Goal: Task Accomplishment & Management: Use online tool/utility

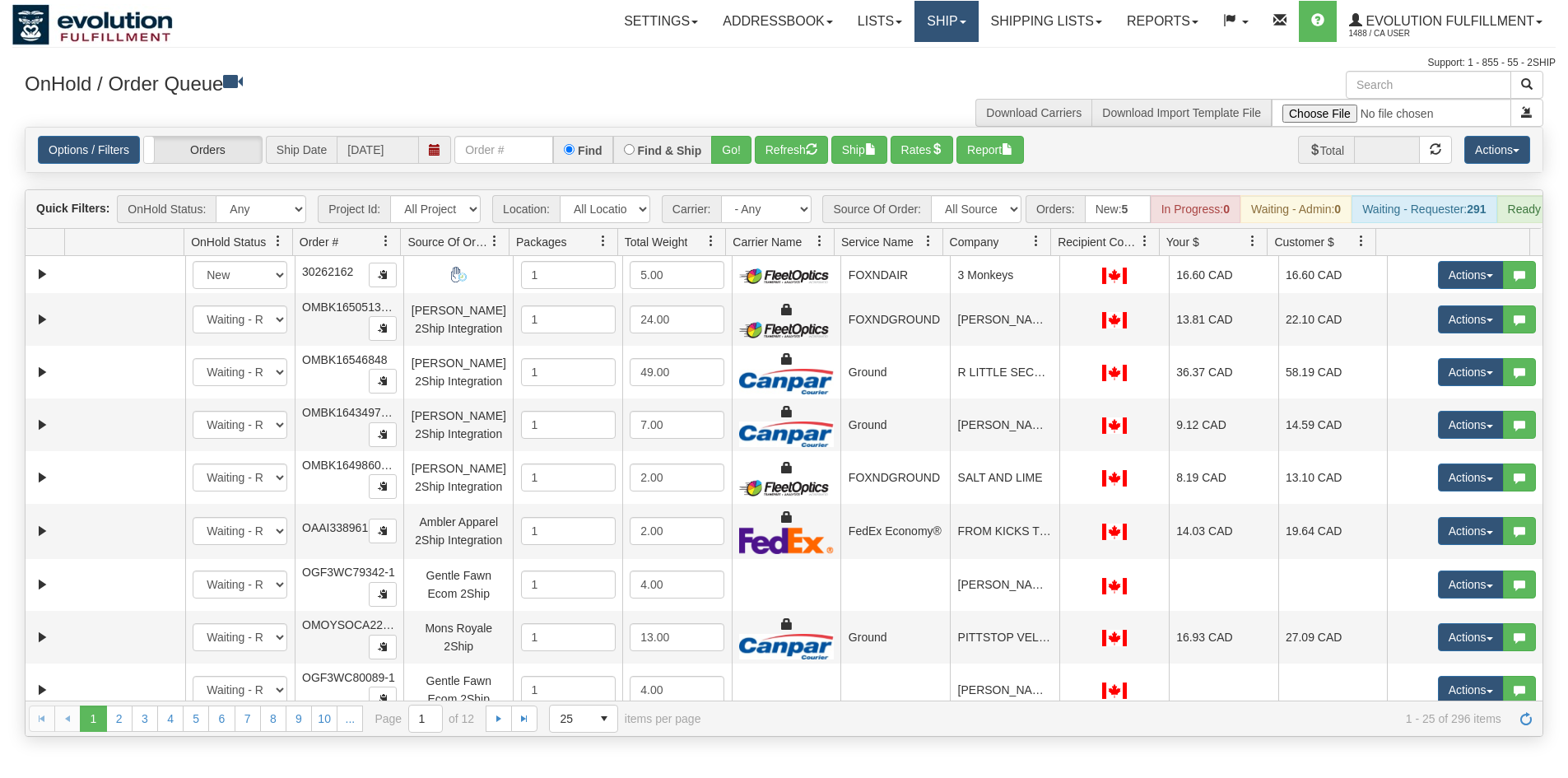
click at [929, 23] on link "Ship" at bounding box center [946, 21] width 63 height 41
click at [917, 57] on link "Ship Screen" at bounding box center [903, 58] width 149 height 21
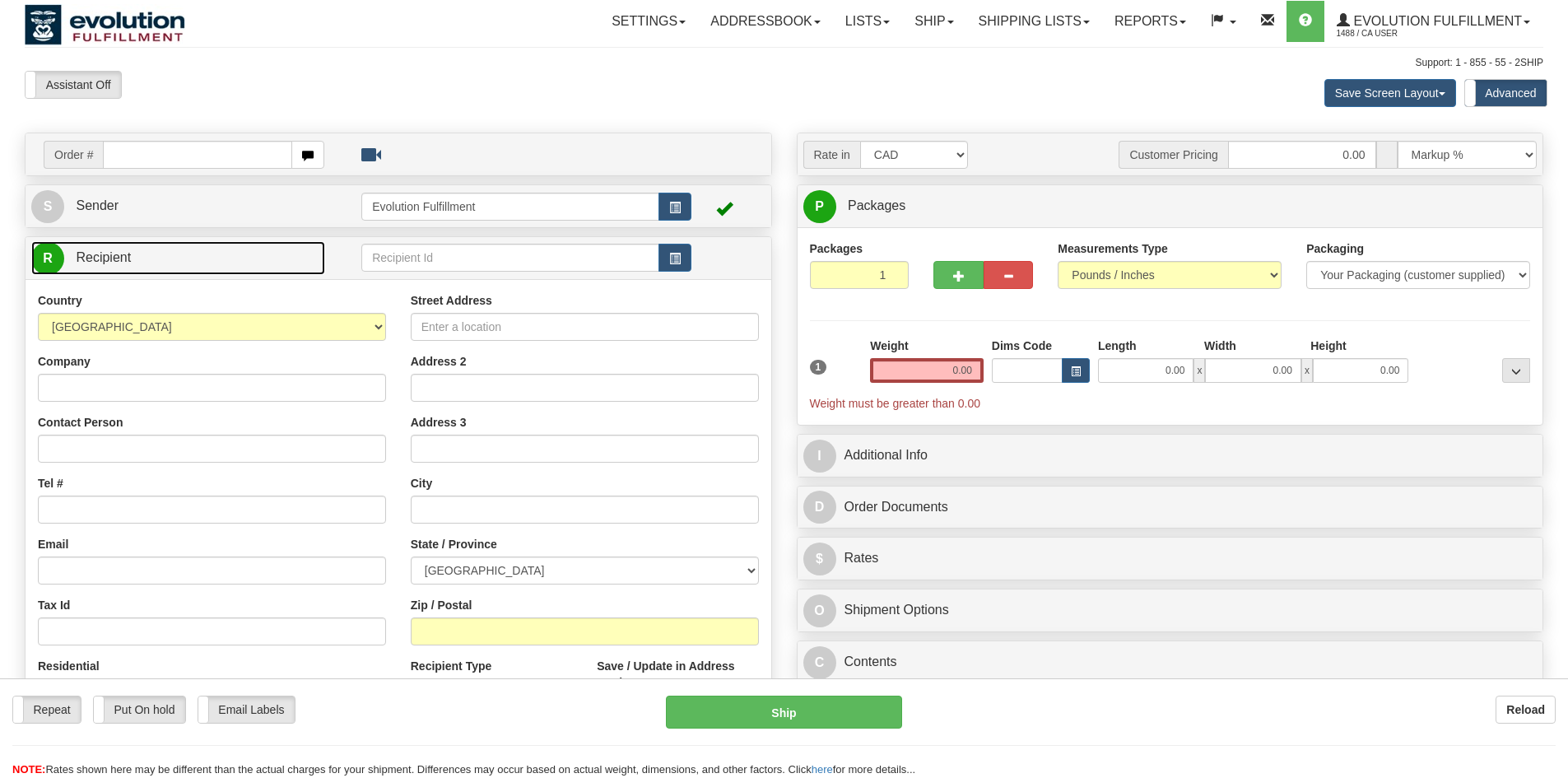
click at [167, 242] on link "R Recipient" at bounding box center [178, 258] width 294 height 34
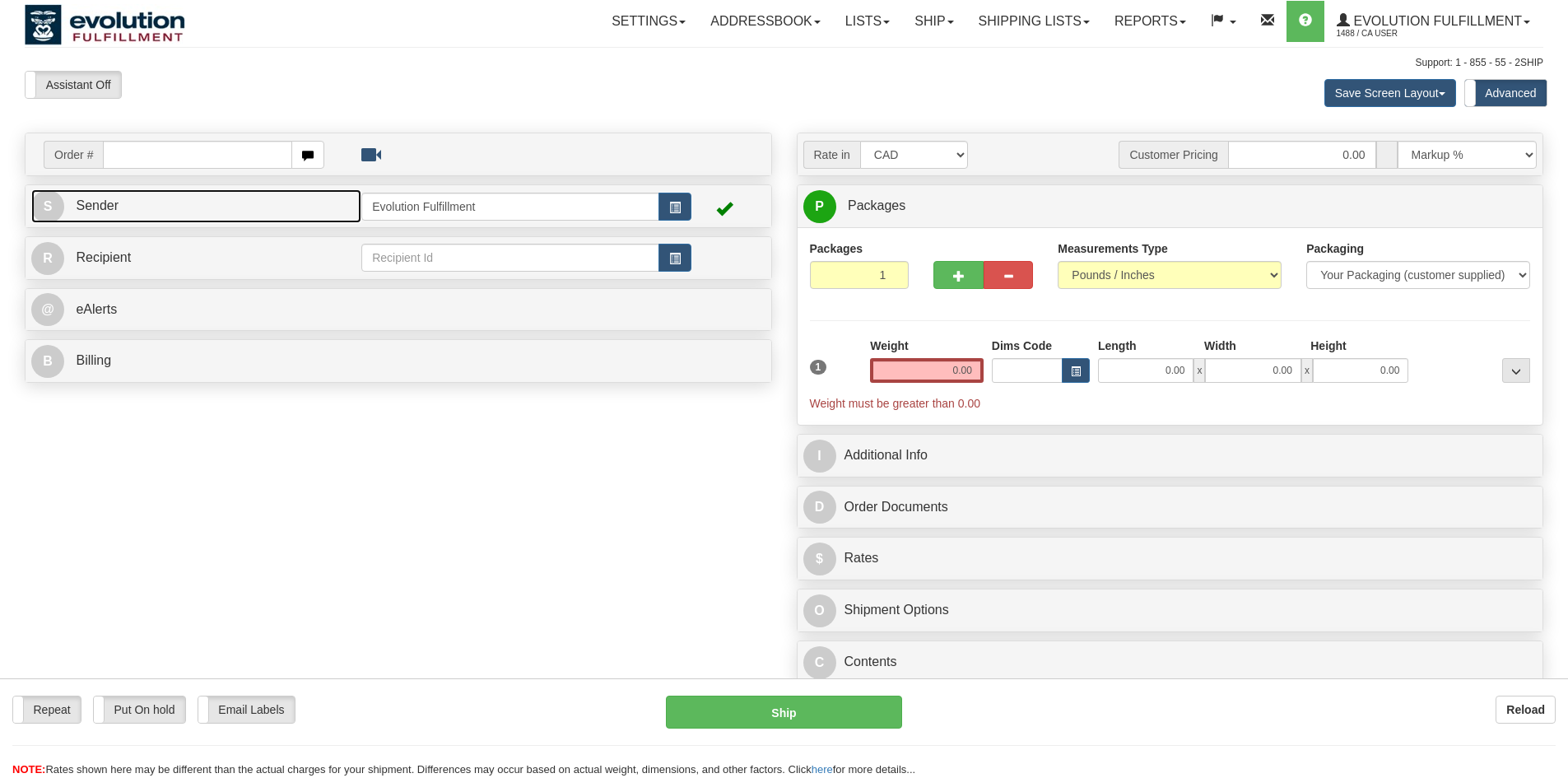
click at [196, 203] on link "S Sender" at bounding box center [196, 206] width 330 height 34
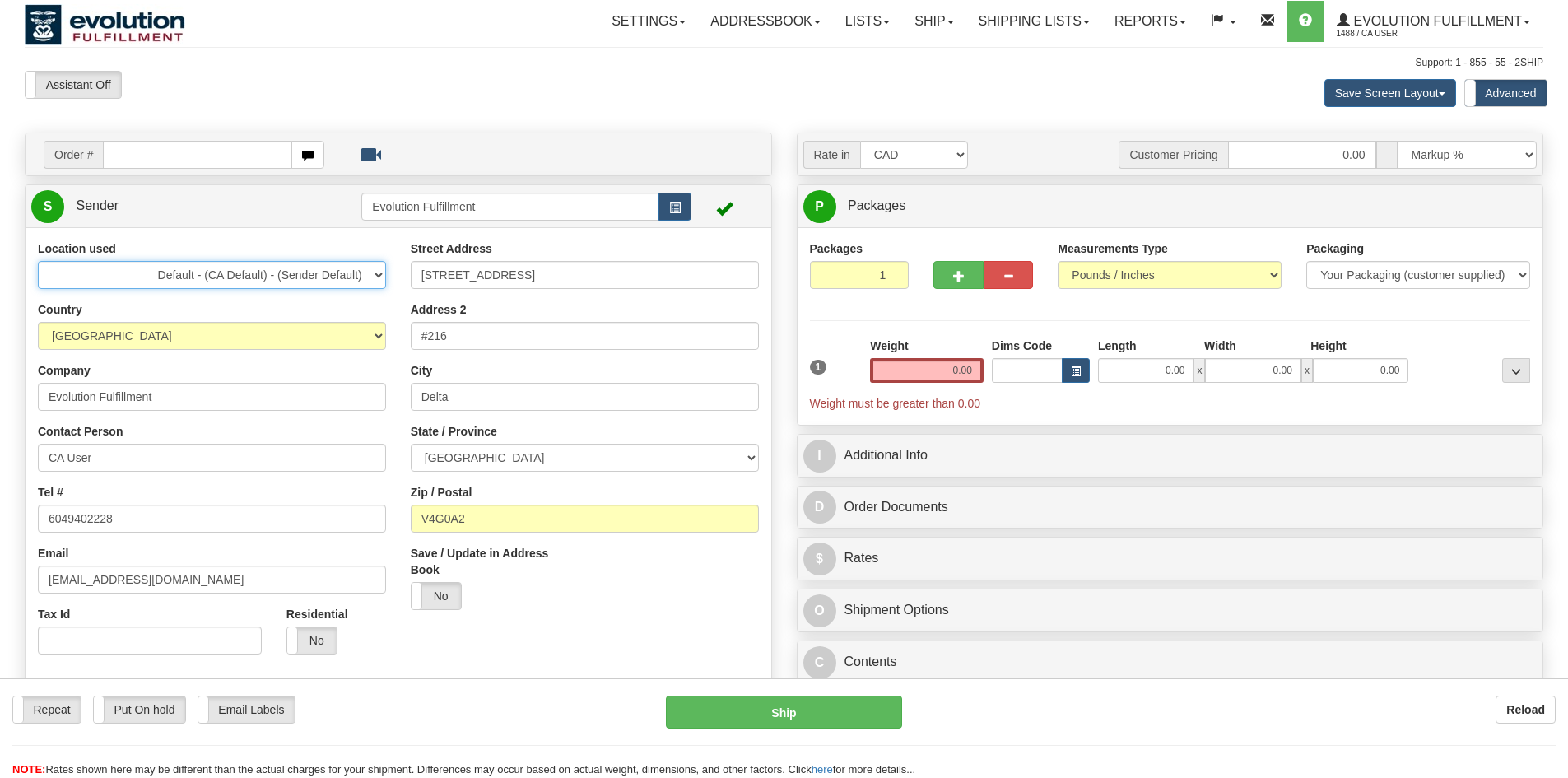
click at [97, 271] on select "Default - (CA Default) - (Sender Default) Evolution US EVOLUTION V3 Fedex IDD L…" at bounding box center [211, 275] width 348 height 28
click at [483, 149] on div at bounding box center [551, 150] width 428 height 19
click at [169, 284] on select "Default - (CA Default) - (Sender Default) Evolution US EVOLUTION V3 Fedex IDD L…" at bounding box center [211, 275] width 348 height 28
click at [38, 261] on select "Default - (CA Default) - (Sender Default) Evolution US EVOLUTION V3 Fedex IDD L…" at bounding box center [211, 275] width 348 height 28
click at [257, 277] on select "Default - (CA Default) - (Sender Default) Evolution US EVOLUTION V3 Fedex IDD L…" at bounding box center [211, 275] width 348 height 28
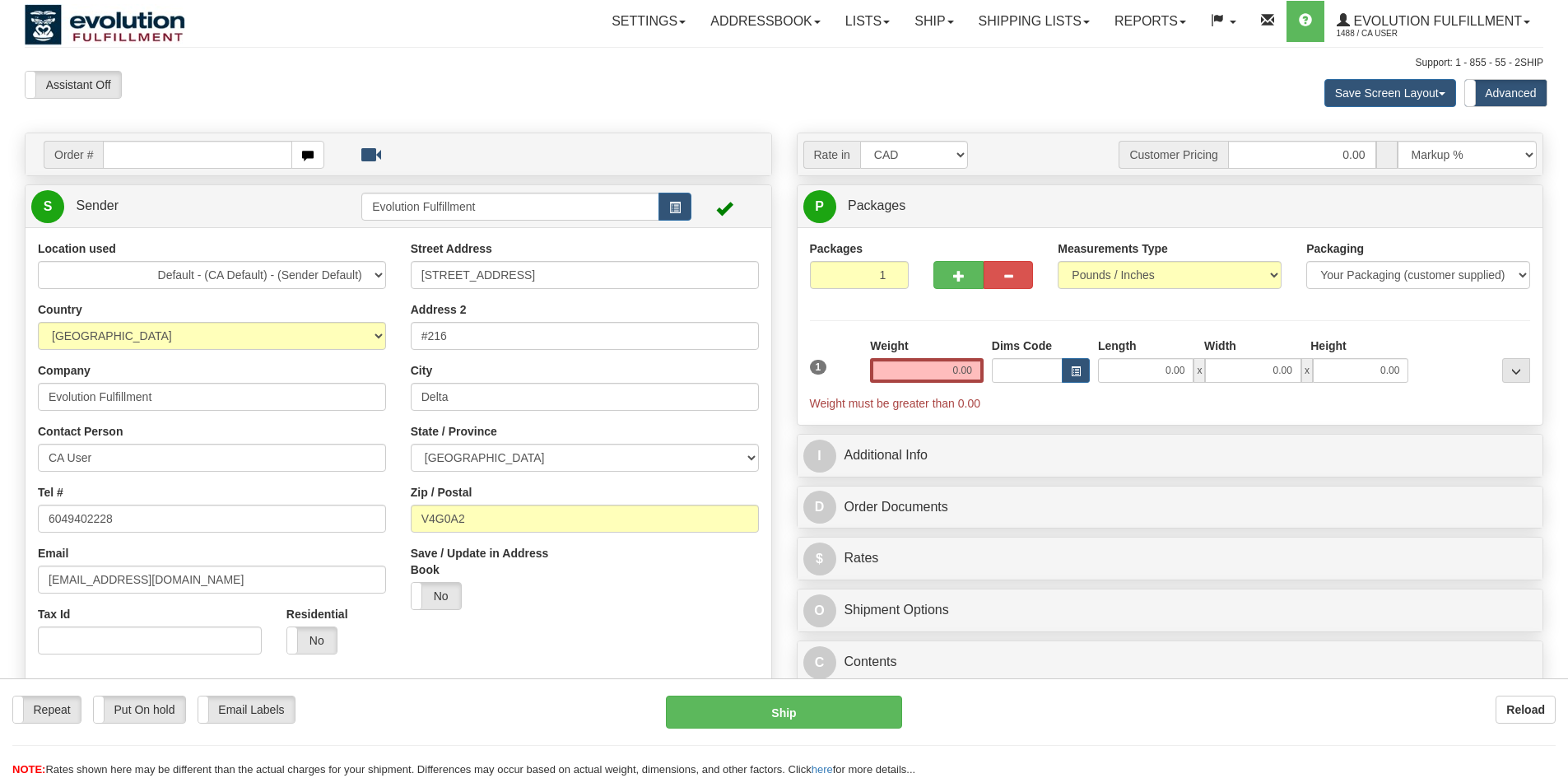
click at [181, 249] on div "Location used Default - (CA Default) - (Sender Default) Evolution US EVOLUTION …" at bounding box center [211, 265] width 348 height 49
click at [63, 245] on label "Location used" at bounding box center [77, 249] width 78 height 17
click at [63, 261] on select "Default - (CA Default) - (Sender Default) Evolution US EVOLUTION V3 Fedex IDD L…" at bounding box center [211, 275] width 348 height 28
click at [187, 274] on select "Default - (CA Default) - (Sender Default) Evolution US EVOLUTION V3 Fedex IDD L…" at bounding box center [211, 275] width 348 height 28
click at [386, 238] on div "Location used Default - (CA Default) - (Sender Default) Evolution US EVOLUTION …" at bounding box center [398, 490] width 746 height 526
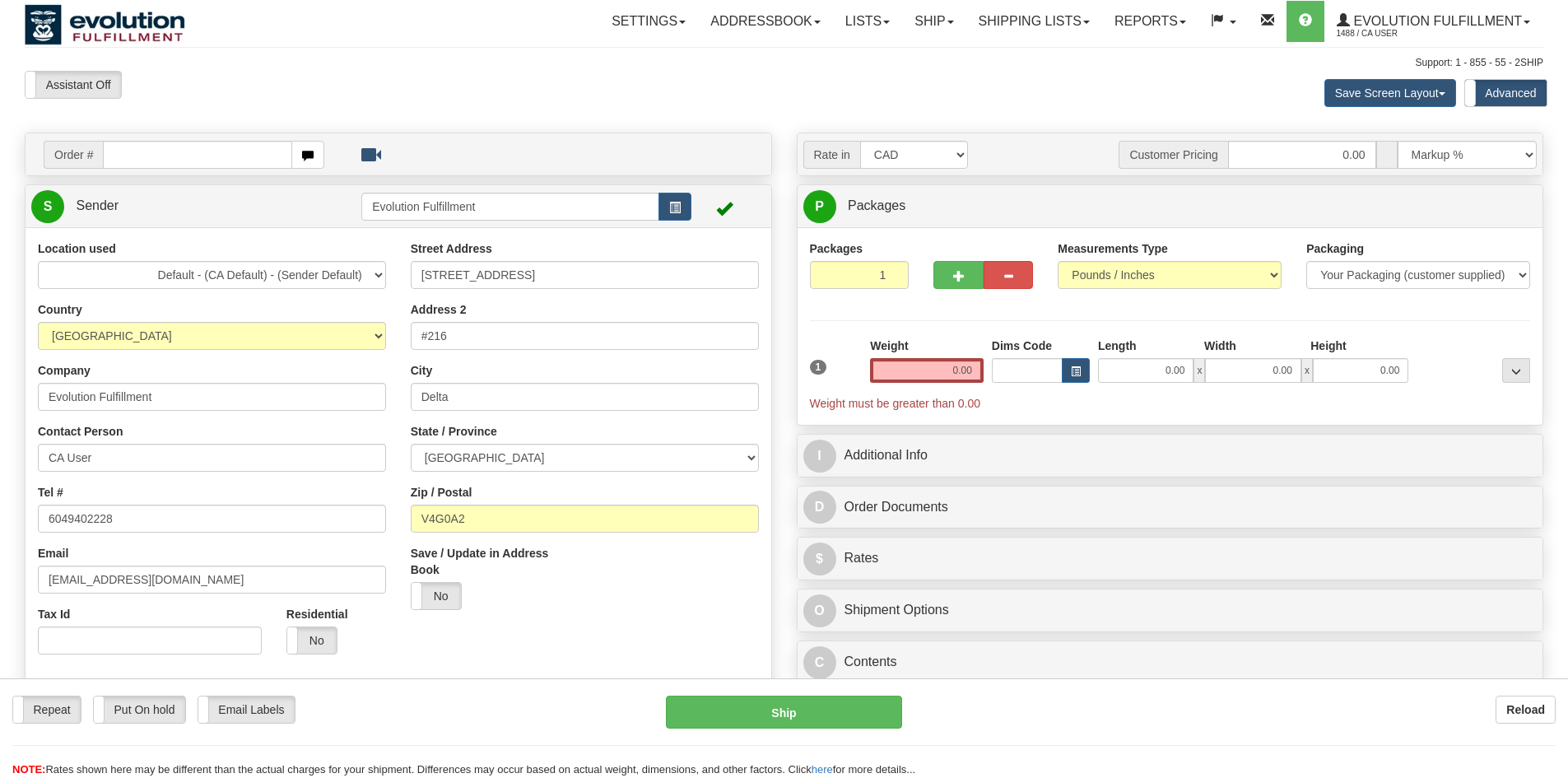
click at [793, 450] on div "Rate in Account Currency ARN AWG AUD AUS BHD BBD BFR BMD BRC BRL GBP UKL BND BG…" at bounding box center [1170, 412] width 772 height 560
